Goal: Find specific page/section: Find specific page/section

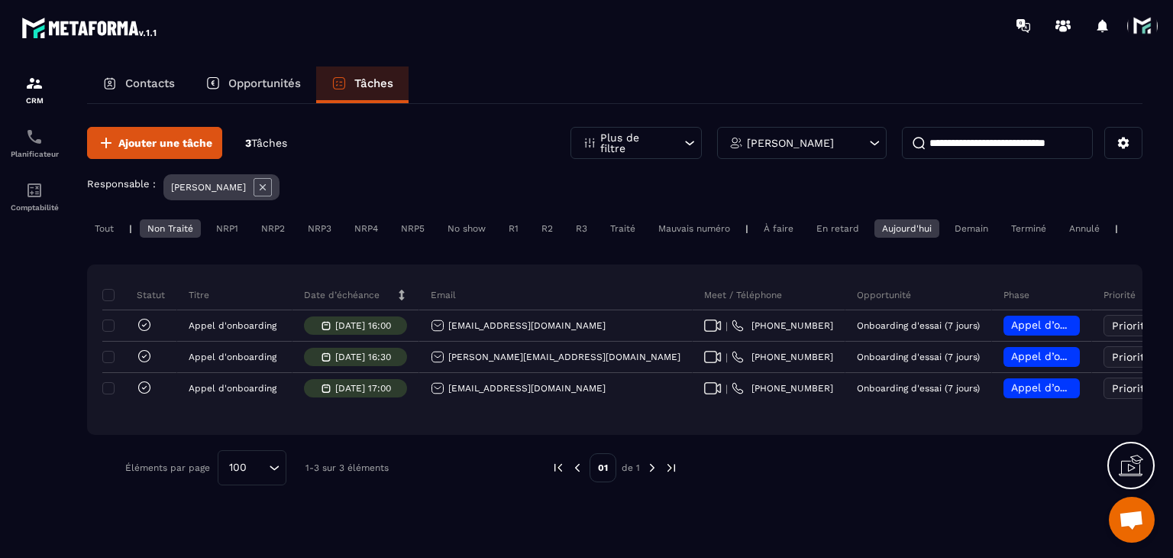
click at [131, 83] on p "Contacts" at bounding box center [150, 83] width 50 height 14
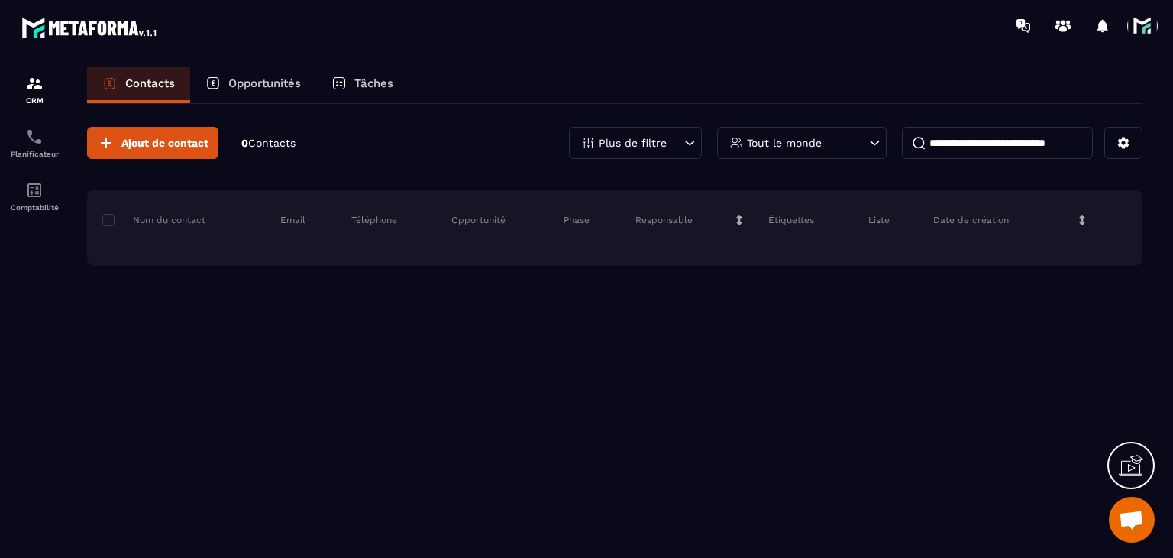
click at [993, 134] on input at bounding box center [997, 143] width 191 height 32
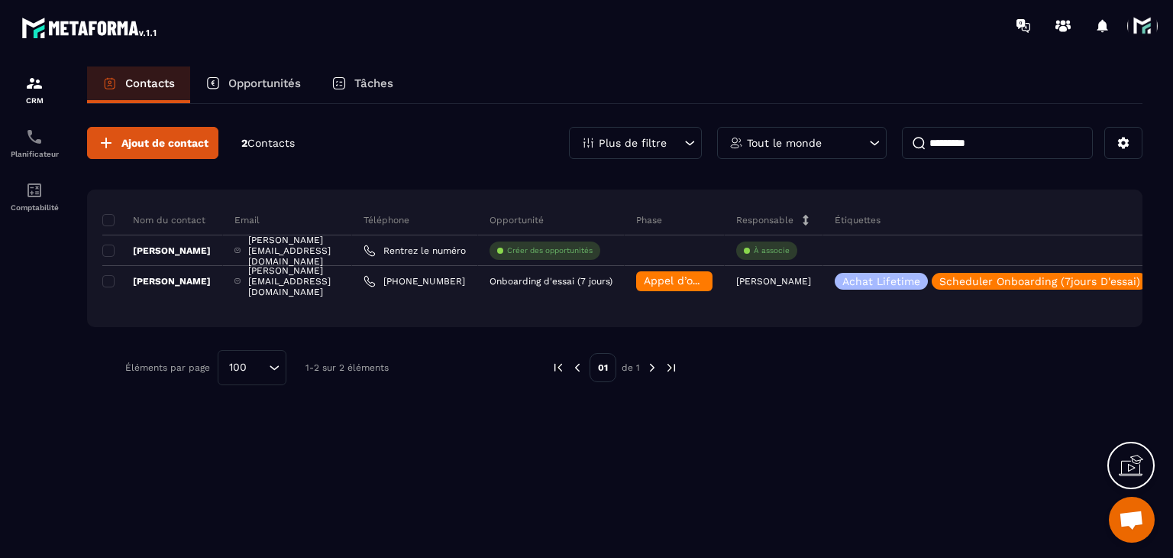
type input "*********"
